Goal: Information Seeking & Learning: Learn about a topic

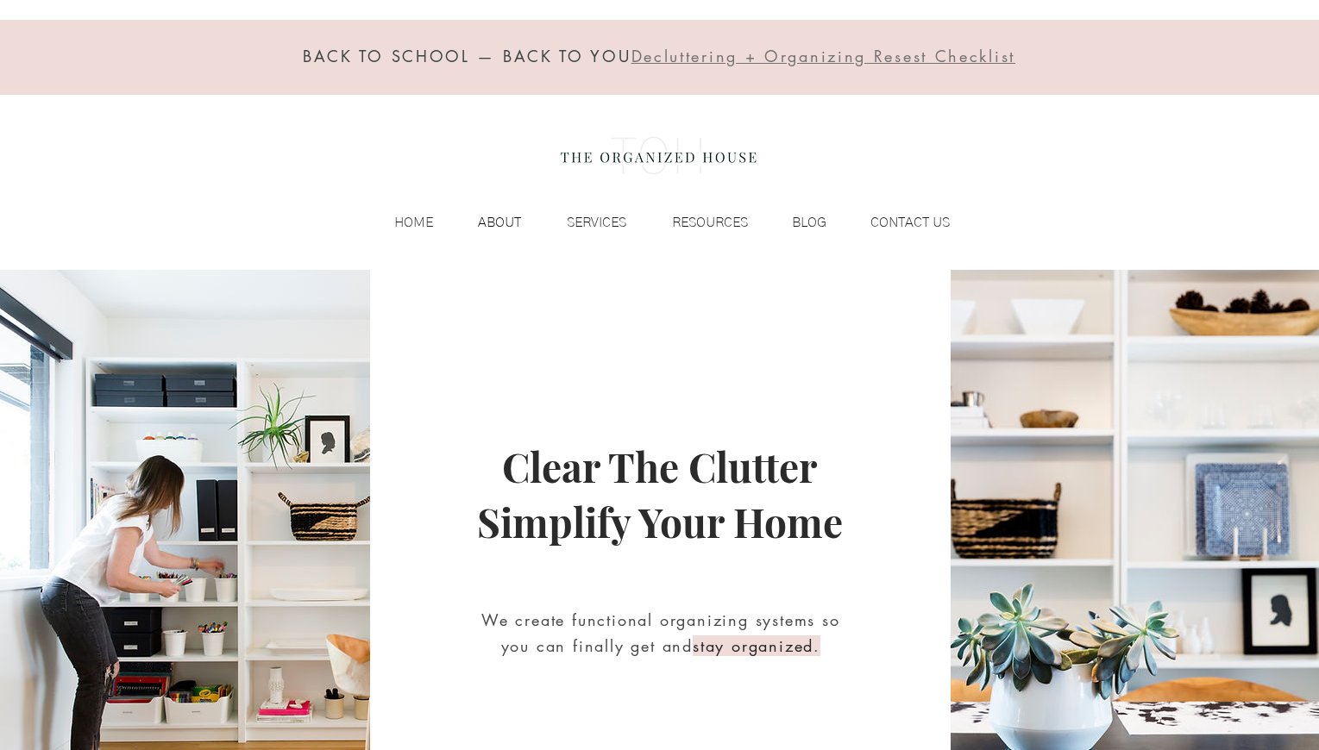
click at [509, 224] on p "ABOUT" at bounding box center [499, 223] width 60 height 26
click at [501, 218] on p "ABOUT" at bounding box center [499, 223] width 60 height 26
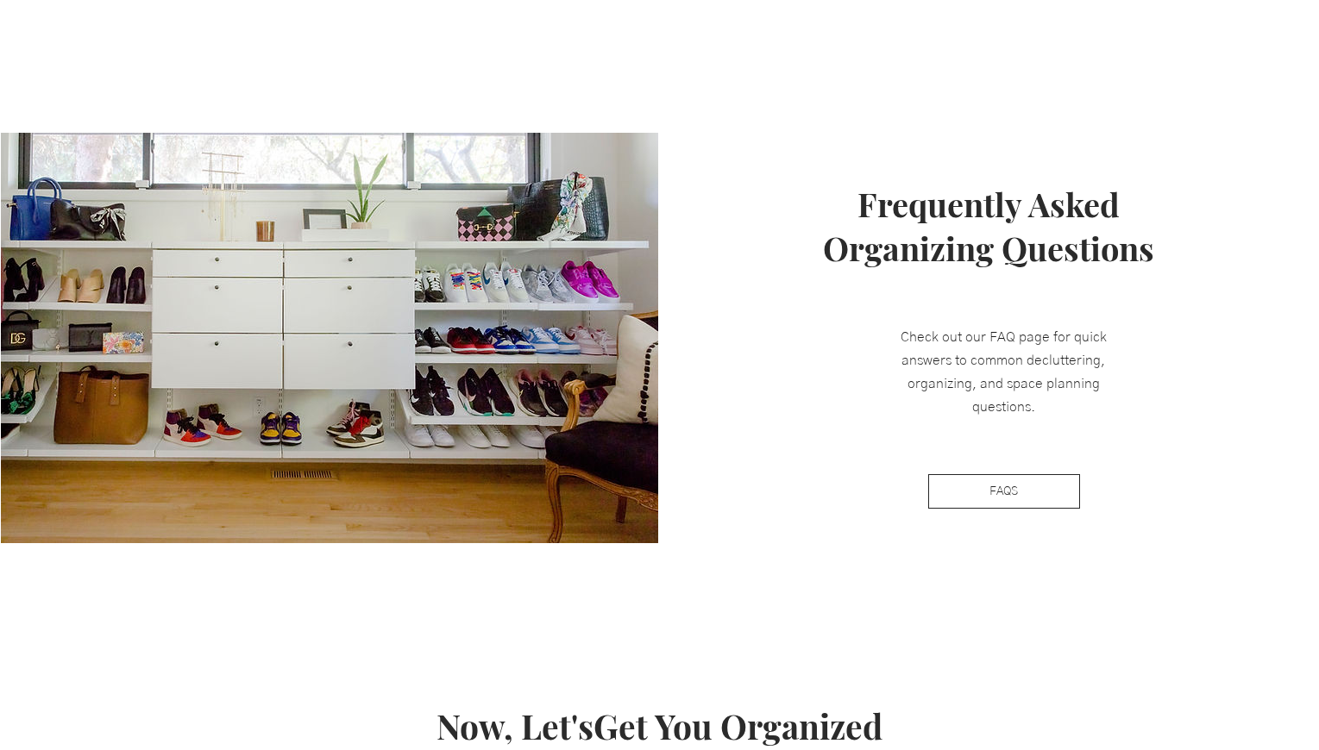
scroll to position [1386, 0]
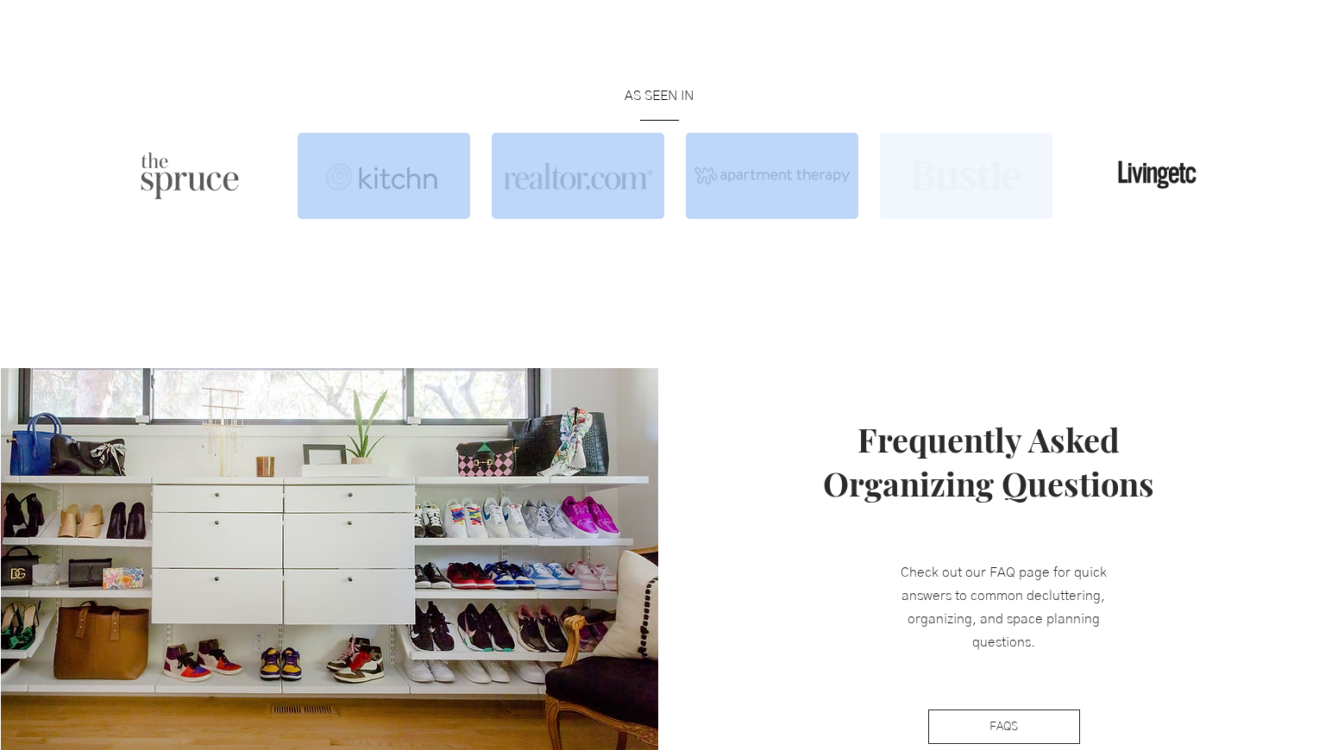
drag, startPoint x: 296, startPoint y: 183, endPoint x: 984, endPoint y: 184, distance: 688.2
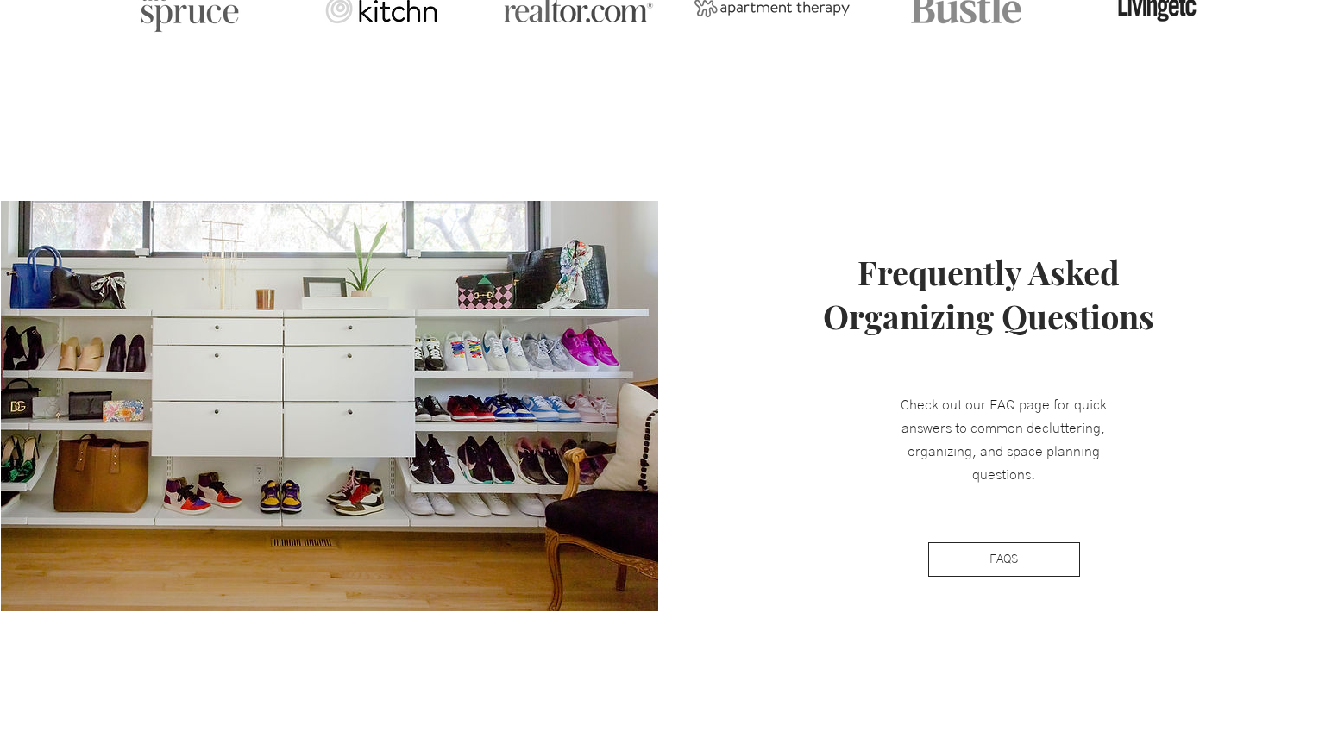
click at [1020, 269] on span "Frequently Asked Organizing Questions" at bounding box center [988, 294] width 331 height 88
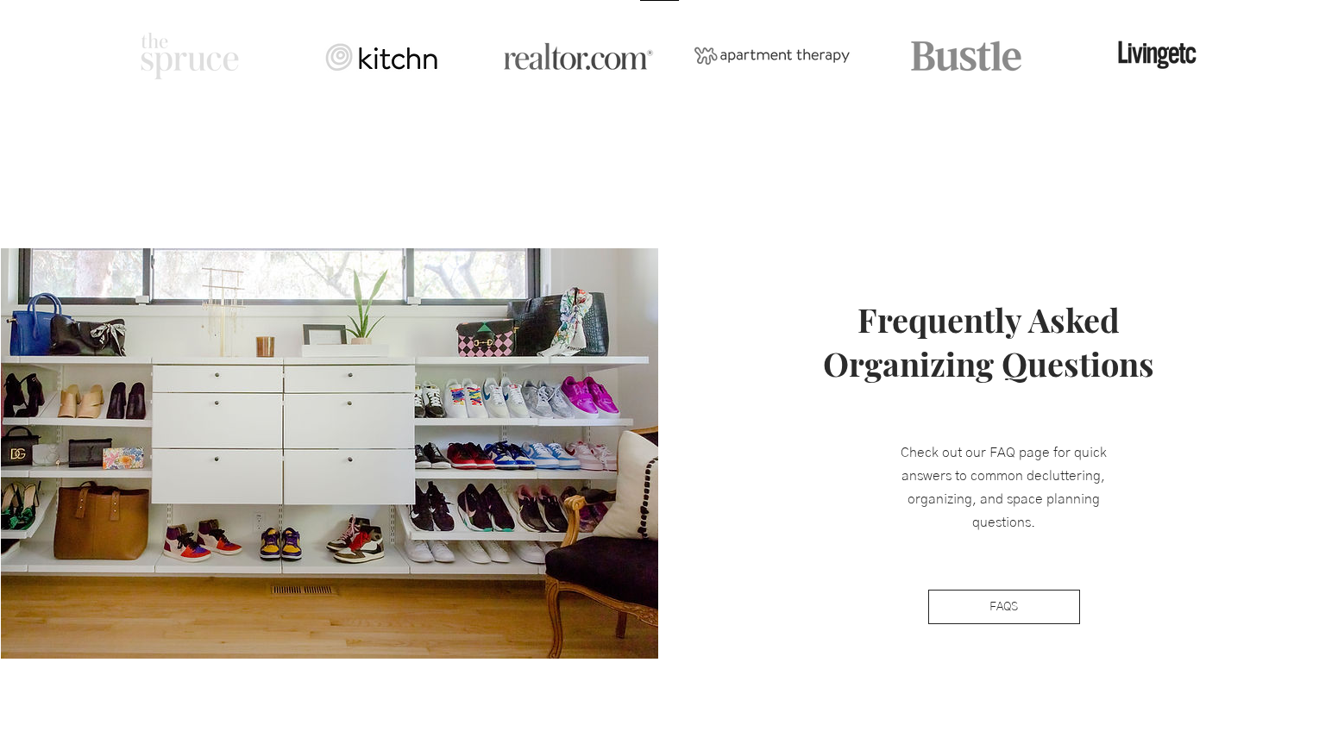
scroll to position [1406, 0]
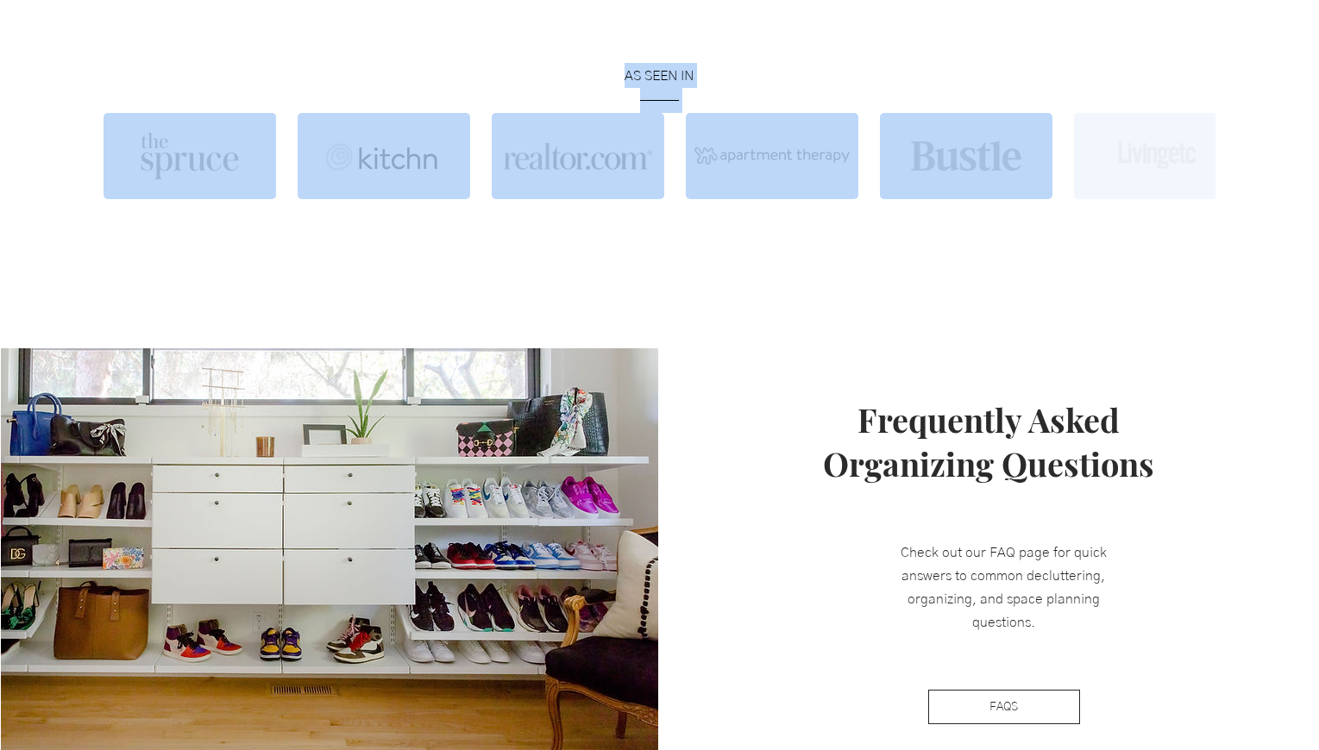
drag, startPoint x: 461, startPoint y: 97, endPoint x: 1169, endPoint y: 179, distance: 712.8
click at [1169, 179] on div "AS SEEN IN ——— To play, press and hold the enter key. To stop, release the ente…" at bounding box center [659, 131] width 1319 height 351
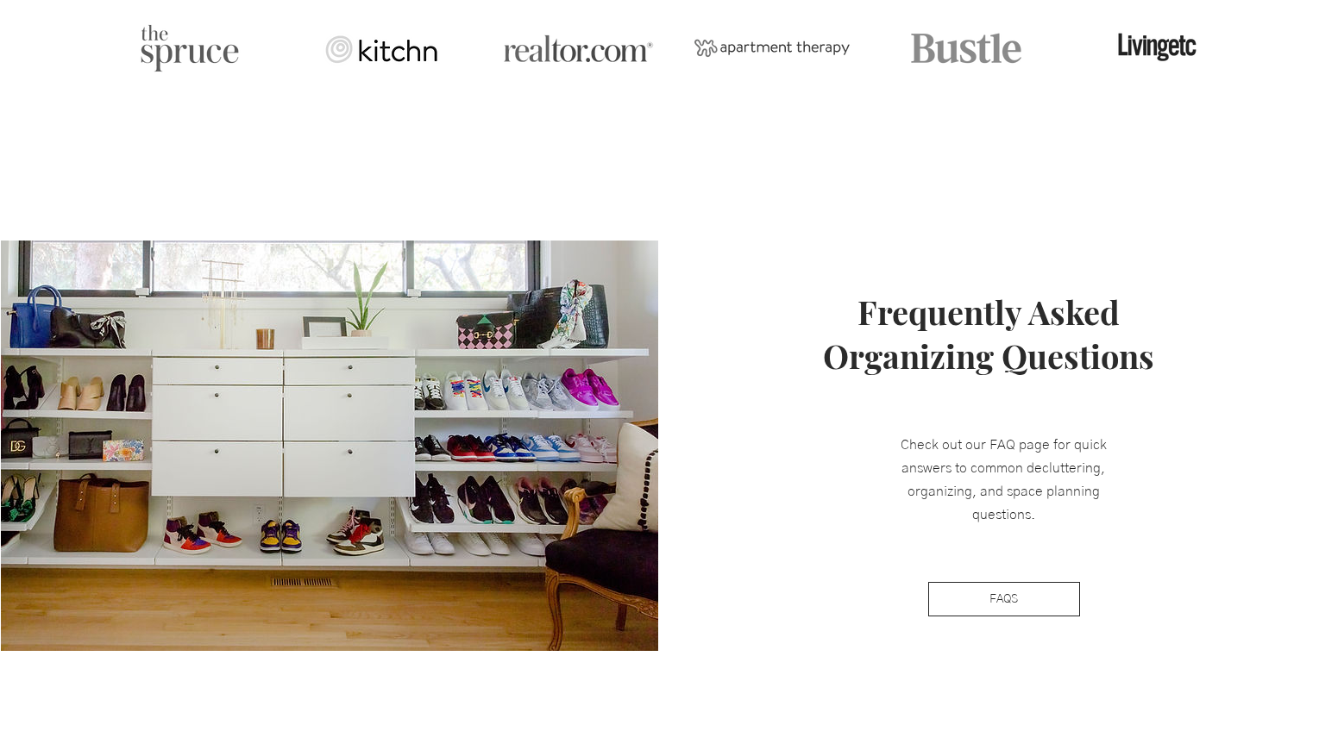
drag, startPoint x: 884, startPoint y: 416, endPoint x: 1181, endPoint y: 482, distance: 304.0
click at [1196, 492] on div at bounding box center [988, 446] width 659 height 411
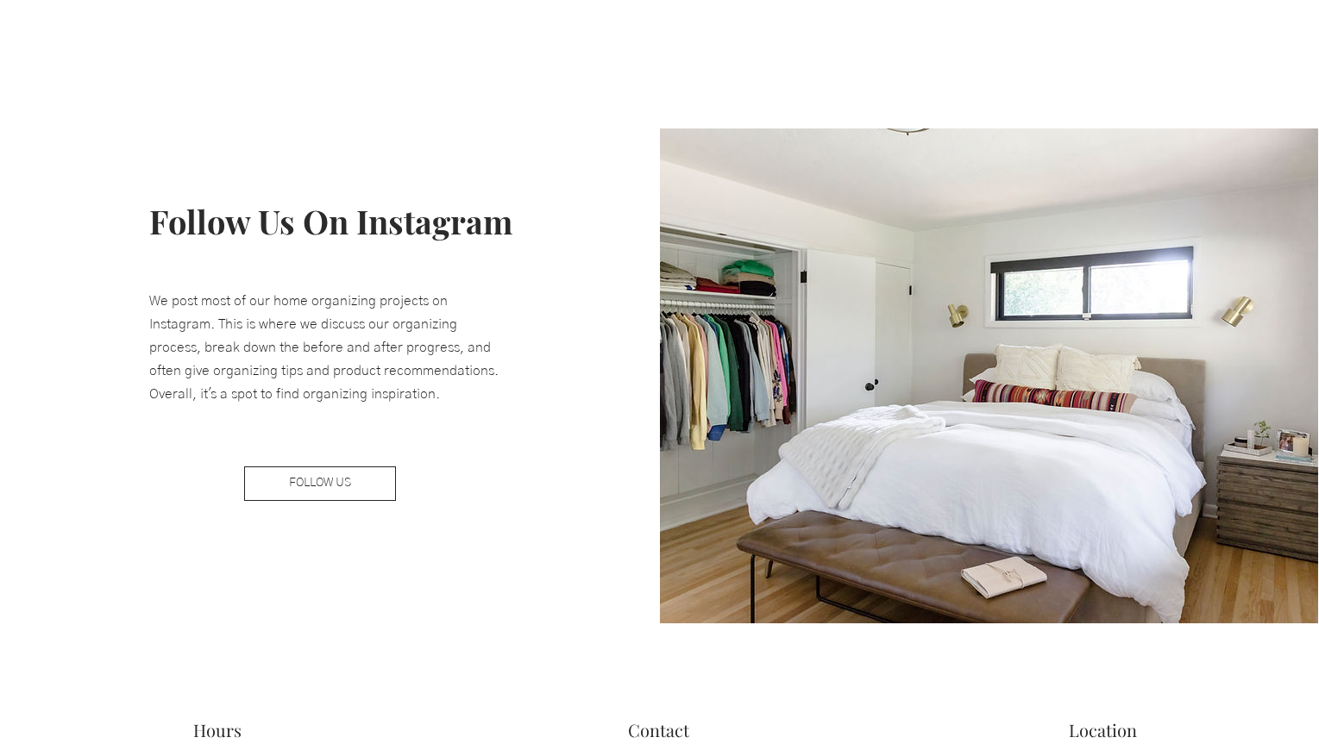
scroll to position [2622, 0]
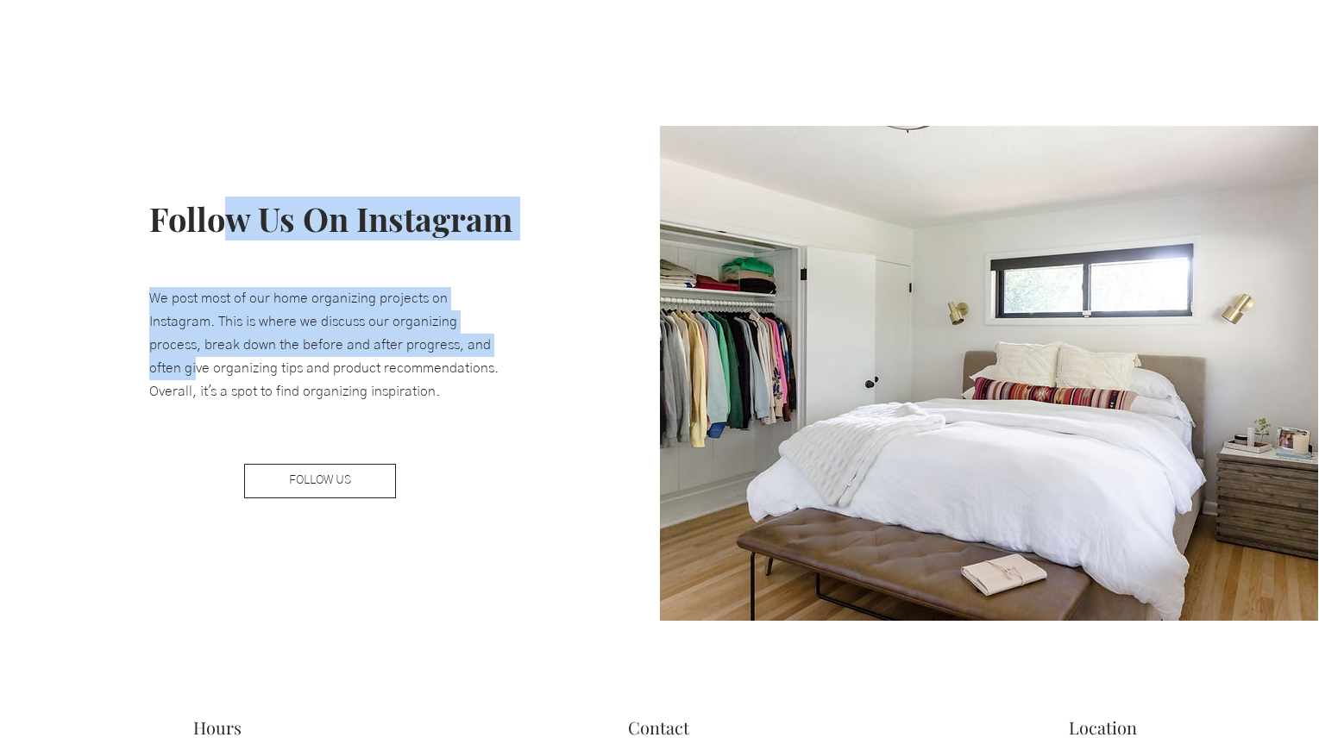
drag, startPoint x: 229, startPoint y: 223, endPoint x: 478, endPoint y: 357, distance: 282.8
click at [478, 357] on div "Follow Us On Instagram We post most of our home organizing projects on Instagra…" at bounding box center [330, 373] width 659 height 495
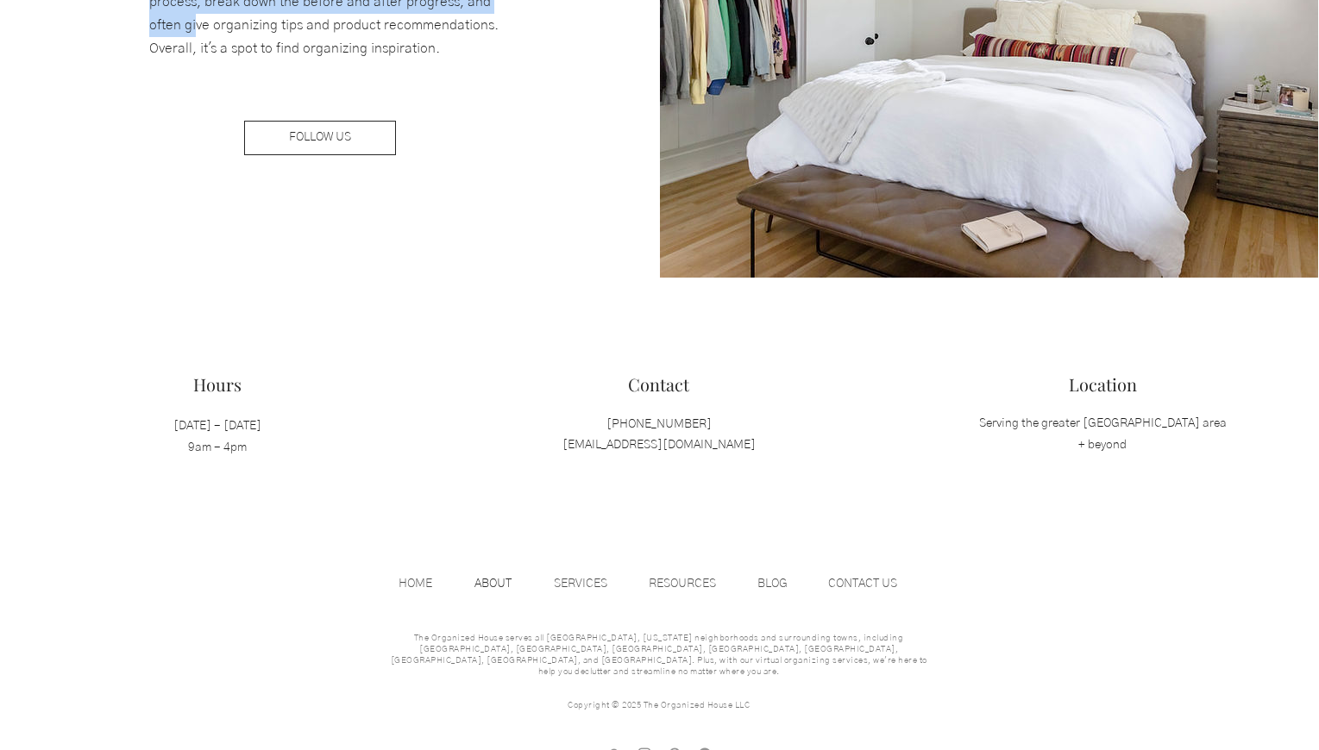
scroll to position [2956, 0]
